Goal: Information Seeking & Learning: Learn about a topic

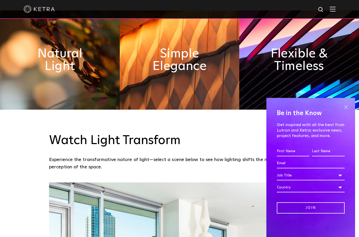
click at [347, 111] on span at bounding box center [346, 107] width 8 height 8
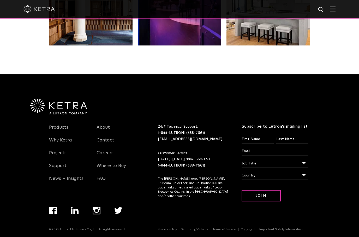
scroll to position [1093, 0]
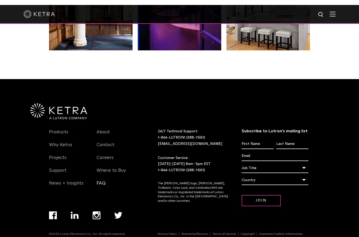
click at [105, 187] on link "FAQ" at bounding box center [101, 181] width 9 height 12
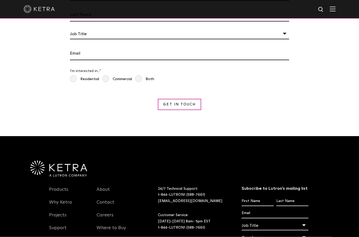
scroll to position [981, 0]
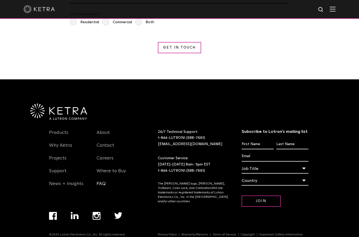
click at [101, 193] on link "FAQ" at bounding box center [101, 187] width 9 height 12
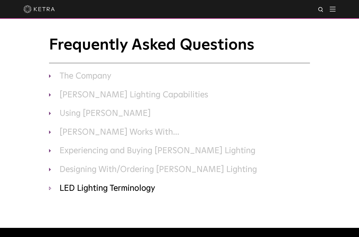
click at [148, 192] on h3 "LED Lighting Terminology" at bounding box center [179, 188] width 261 height 11
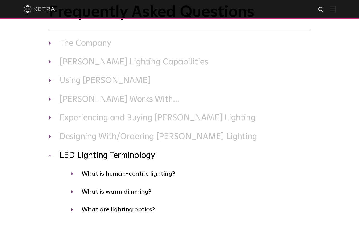
scroll to position [33, 0]
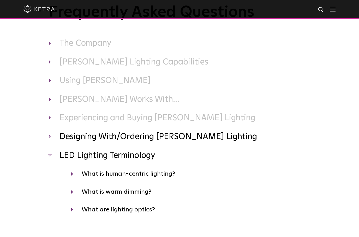
click at [209, 139] on h3 "Designing With/Ordering [PERSON_NAME] Lighting" at bounding box center [179, 137] width 261 height 11
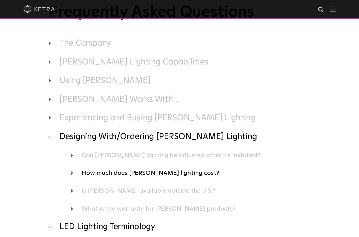
click at [176, 171] on h4 "How much does Ketra lighting cost?" at bounding box center [190, 173] width 239 height 10
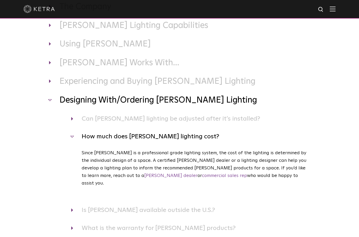
scroll to position [70, 0]
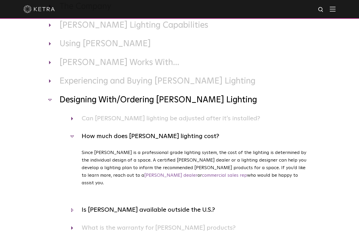
click at [169, 205] on h4 "Is Ketra available outside the U.S.?" at bounding box center [190, 210] width 239 height 10
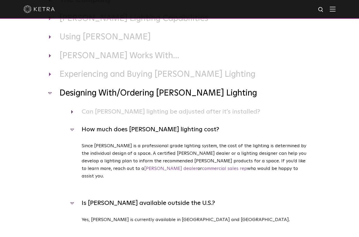
scroll to position [74, 0]
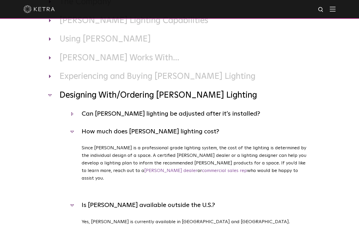
click at [200, 116] on h4 "Can Ketra lighting be adjusted after it’s installed?" at bounding box center [190, 114] width 239 height 10
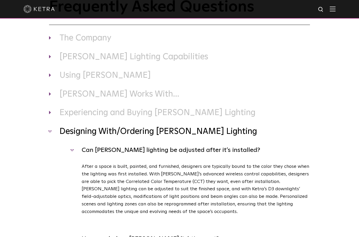
scroll to position [0, 0]
